Goal: Feedback & Contribution: Submit feedback/report problem

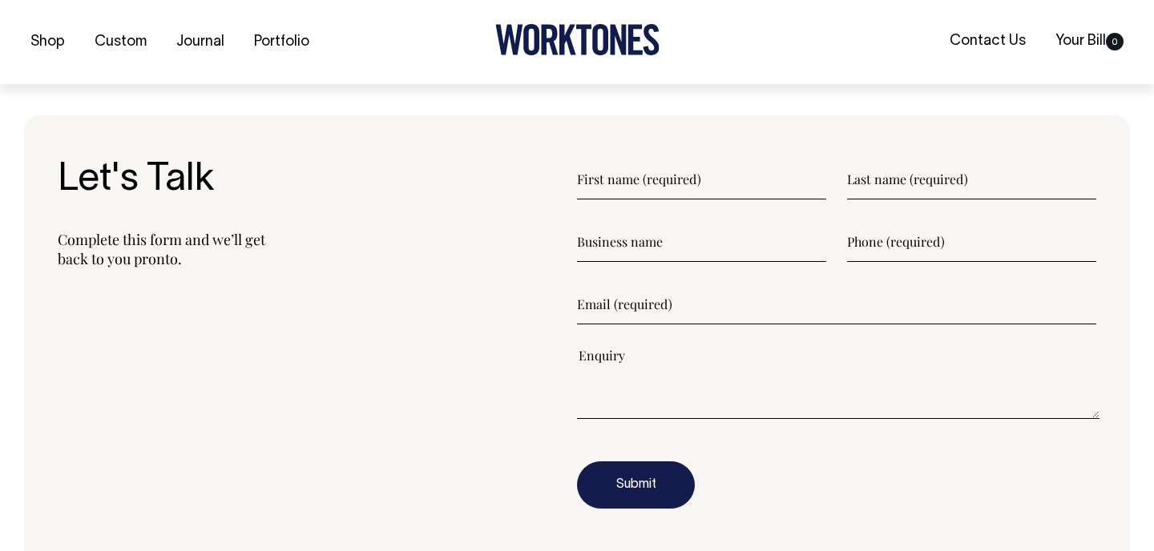
scroll to position [1843, 0]
type input"] "Laith"
type input"] "McGregor"
type input"] "0410113302"
type input"] "laith@post.com"
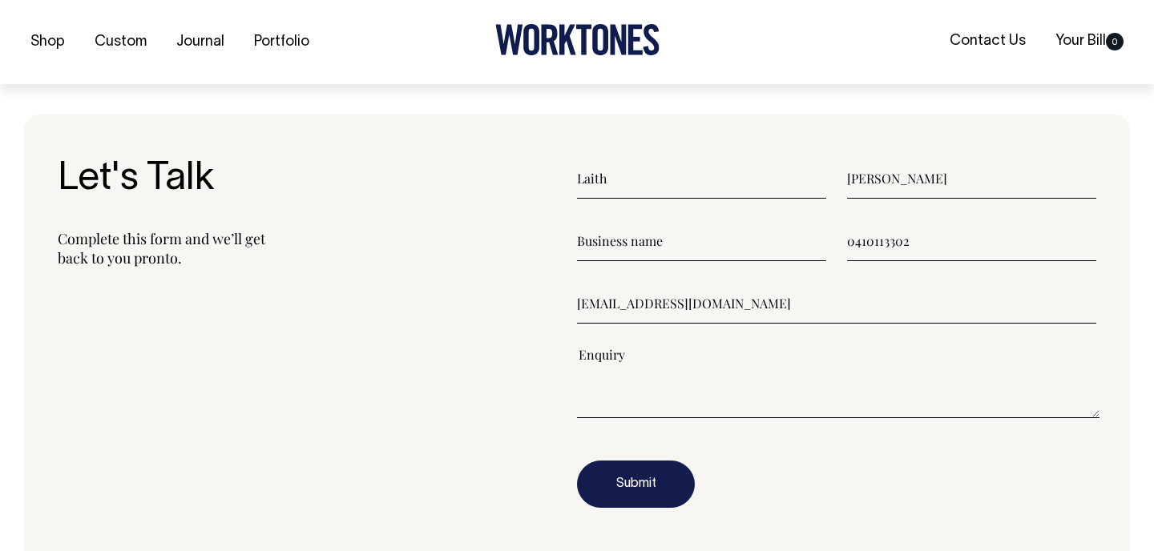
click at [697, 372] on textarea"] at bounding box center [838, 382] width 523 height 72
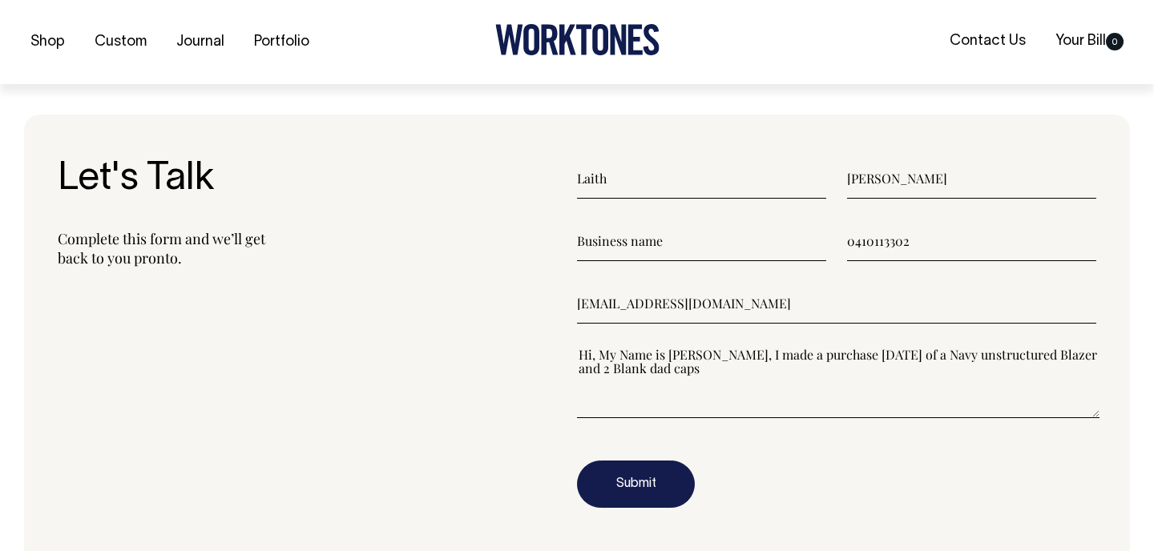
click at [678, 379] on textarea"] "Hi, My Name is Laith McGregor, I made a purchase today of a Navy unstructured B…" at bounding box center [838, 382] width 523 height 72
click at [654, 375] on textarea"] "Hi, My Name is Laith McGregor, I made a purchase today of a Navy unstructured B…" at bounding box center [838, 382] width 523 height 72
click at [719, 376] on textarea"] "Hi, My Name is Laith McGregor, I made a purchase today of a Navy unstructured B…" at bounding box center [838, 382] width 523 height 72
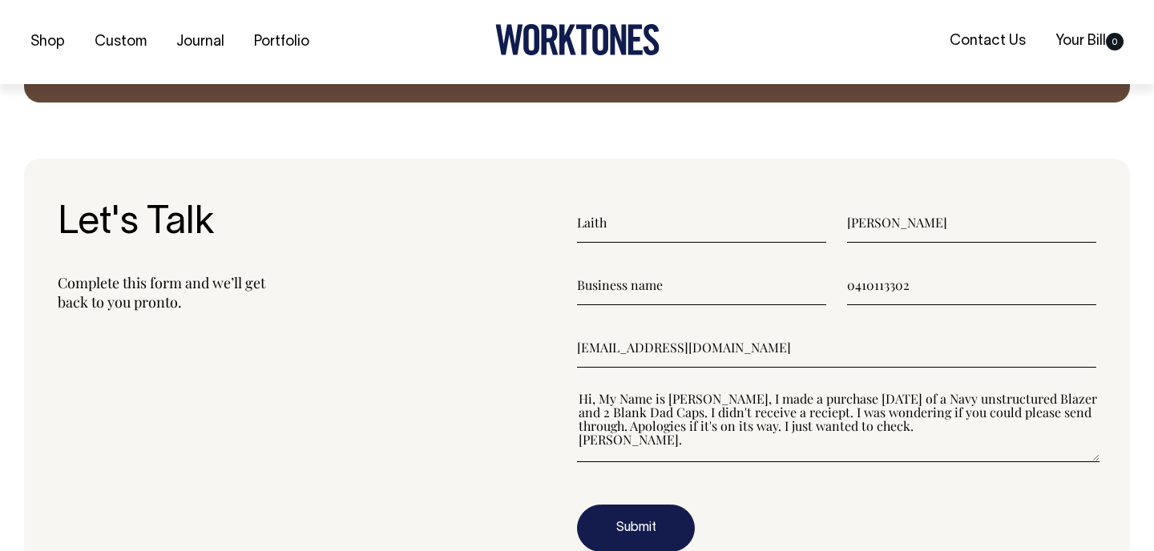
scroll to position [1823, 0]
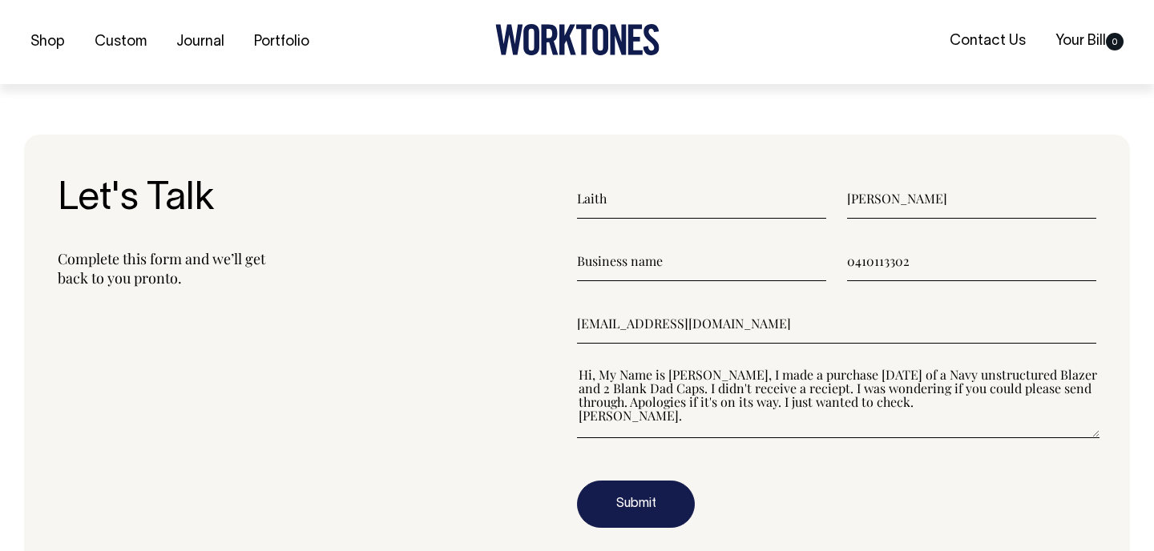
click at [968, 380] on textarea"] "Hi, My Name is Laith McGregor, I made a purchase today of a Navy unstructured B…" at bounding box center [838, 402] width 523 height 72
click at [612, 394] on textarea"] "Hi, My Name is Laith McGregor, I made a purchase today of a Navy Unstructured B…" at bounding box center [838, 402] width 523 height 72
click at [717, 394] on textarea"] "Hi, My Name is Laith McGregor, I made a purchase today of a Navy Unstructured B…" at bounding box center [838, 402] width 523 height 72
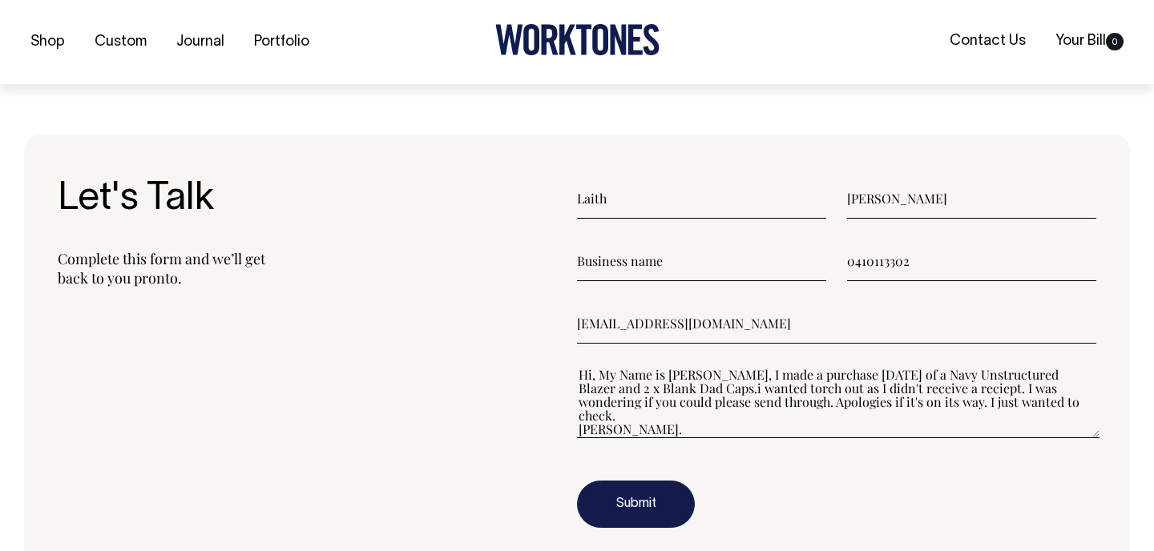
click at [976, 394] on textarea"] "Hi, My Name is Laith McGregor, I made a purchase today of a Navy Unstructured B…" at bounding box center [838, 402] width 523 height 72
click at [808, 409] on textarea"] "Hi, My Name is Laith McGregor, I made a purchase today of a Navy Unstructured B…" at bounding box center [838, 402] width 523 height 72
click at [1027, 412] on textarea"] "Hi, My Name is Laith McGregor, I made a purchase today of a Navy Unstructured B…" at bounding box center [838, 402] width 523 height 72
type textarea"] "Hi, My Name is Laith McGregor, I made a purchase today of a Navy Unstructured B…"
click at [631, 511] on button "Submit" at bounding box center [636, 505] width 118 height 48
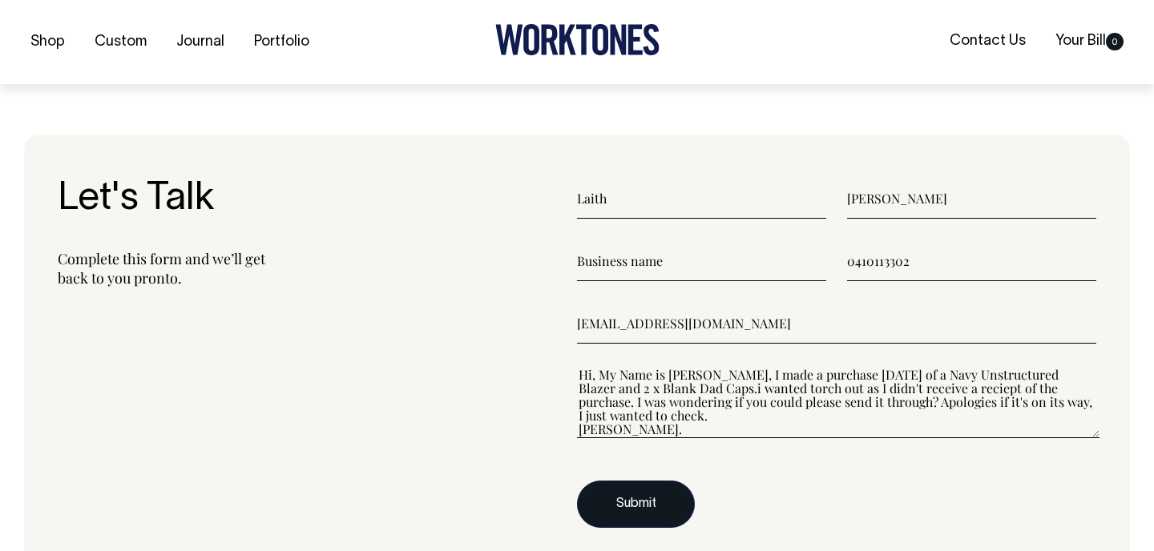
click at [641, 508] on button "Submit" at bounding box center [636, 505] width 118 height 48
